Goal: Transaction & Acquisition: Purchase product/service

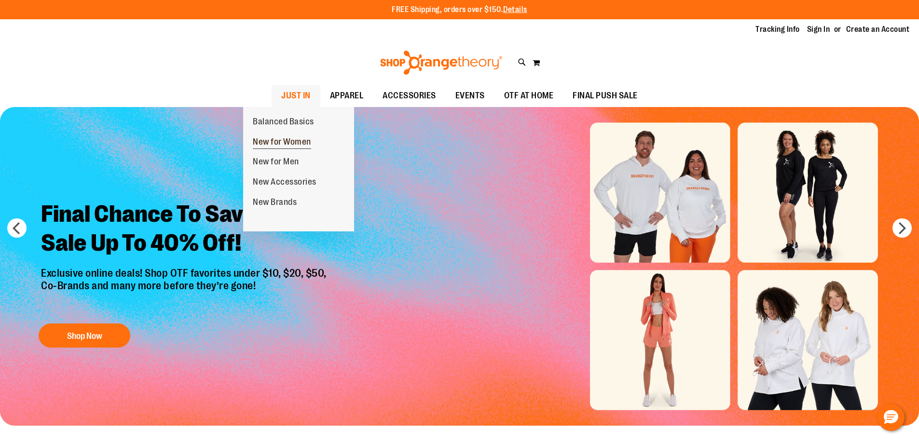
type input "**********"
click at [297, 144] on span "New for Women" at bounding box center [282, 143] width 58 height 12
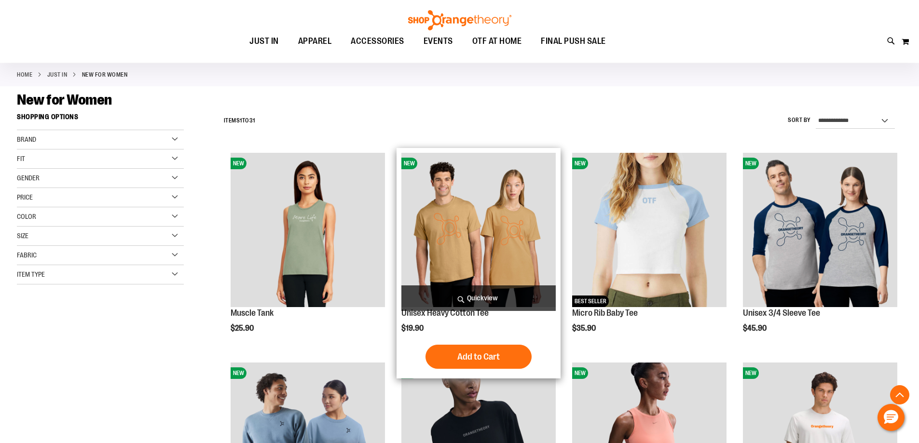
scroll to position [241, 0]
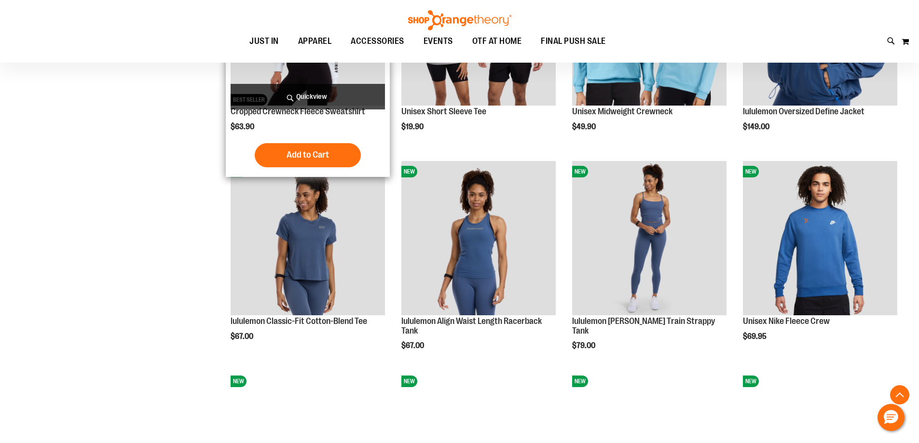
scroll to position [965, 0]
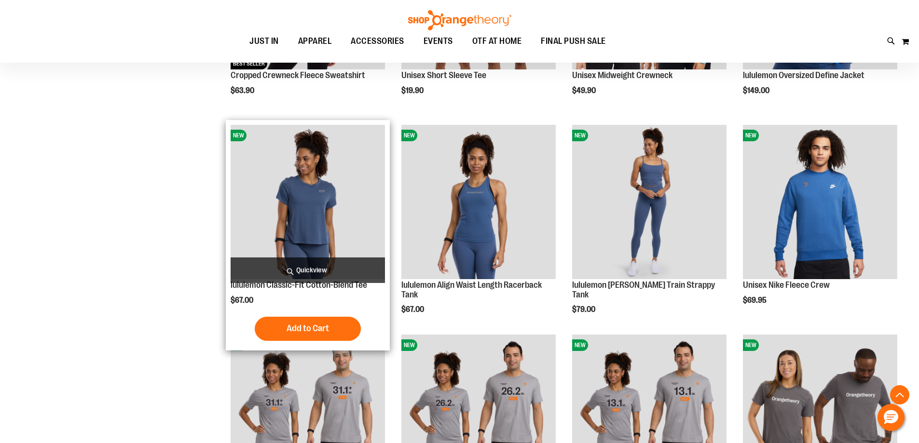
scroll to position [772, 0]
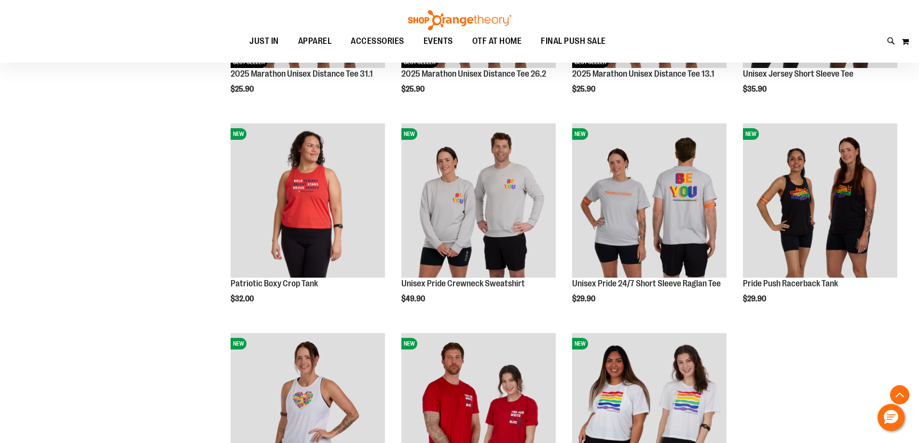
type input "**********"
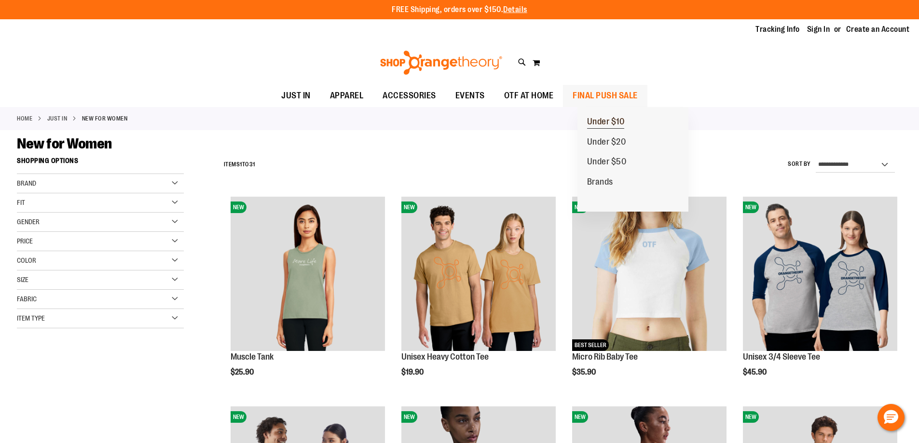
click at [609, 124] on span "Under $10" at bounding box center [606, 123] width 38 height 12
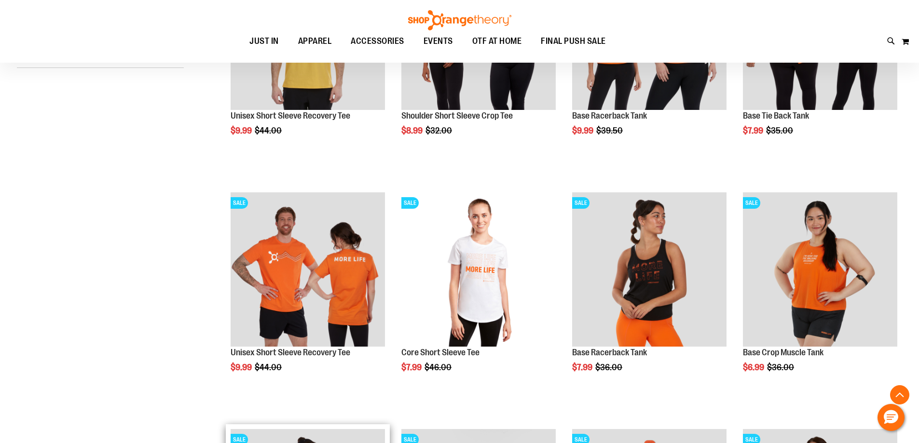
scroll to position [530, 0]
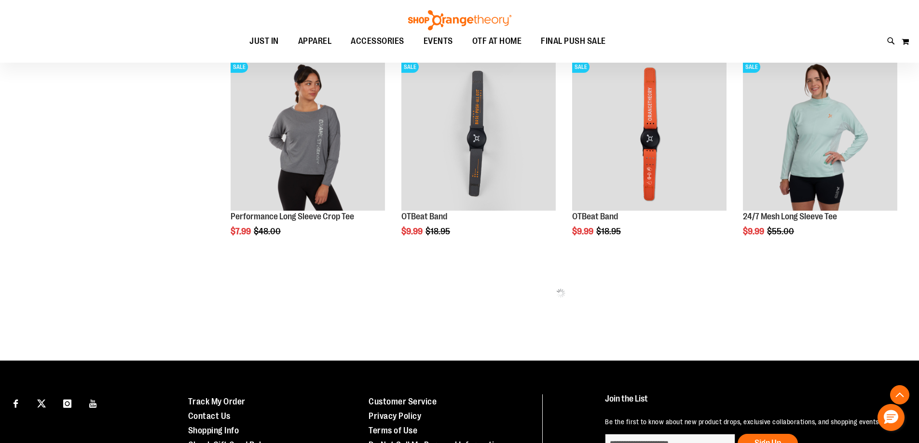
scroll to position [471, 0]
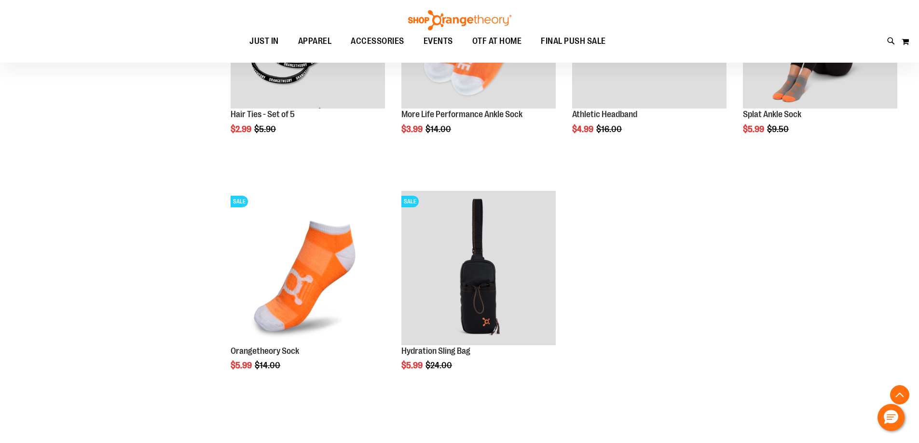
scroll to position [1050, 0]
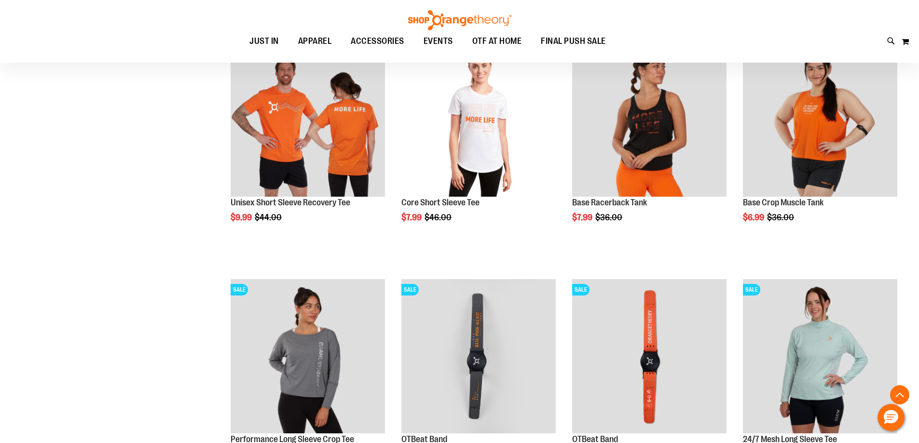
scroll to position [277, 0]
